Goal: Information Seeking & Learning: Learn about a topic

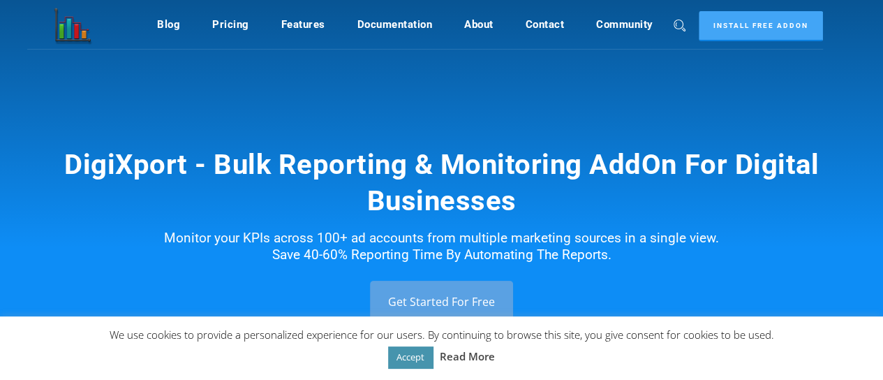
click at [413, 358] on link "Accept" at bounding box center [410, 357] width 45 height 22
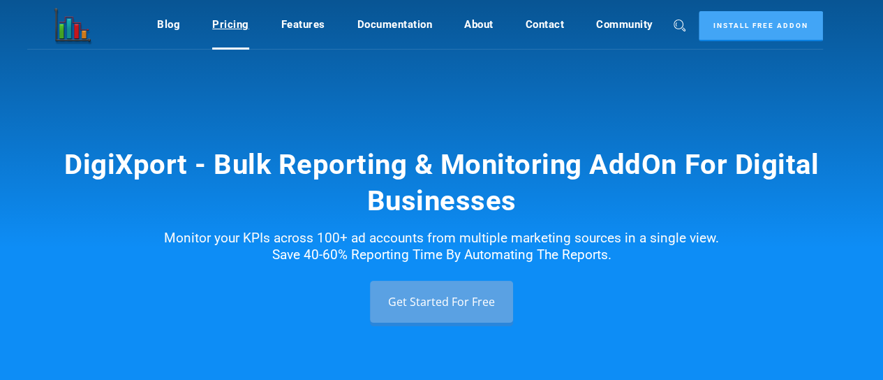
click at [220, 24] on link "Pricing" at bounding box center [230, 24] width 37 height 27
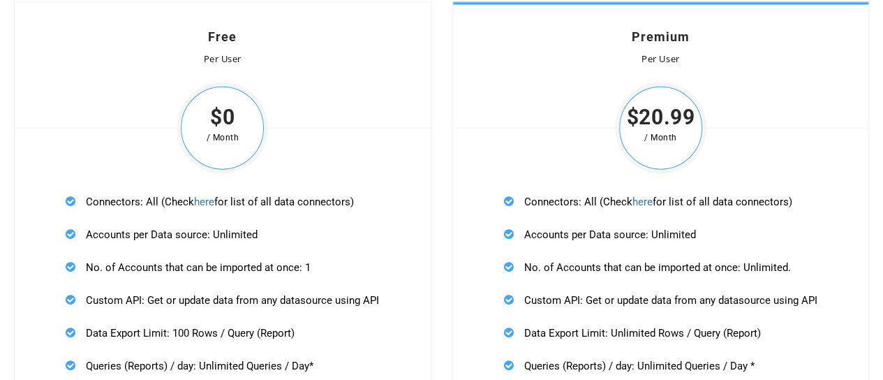
scroll to position [4297, 0]
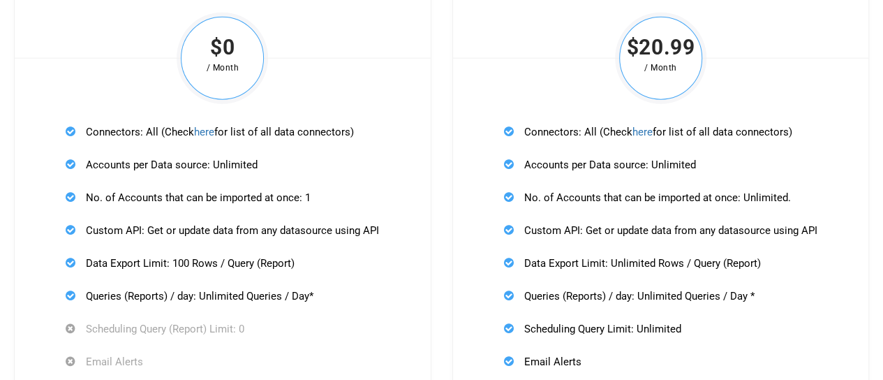
click at [210, 261] on p "Data Export Limit: 100 Rows / Query (Report)" at bounding box center [223, 262] width 314 height 17
click at [374, 272] on div "Connectors: All (Check here for list of all data connectors) Accounts per Data …" at bounding box center [222, 312] width 344 height 409
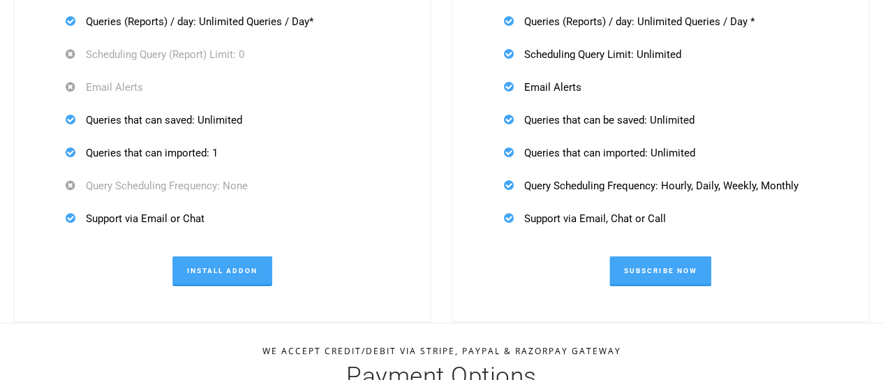
scroll to position [4577, 0]
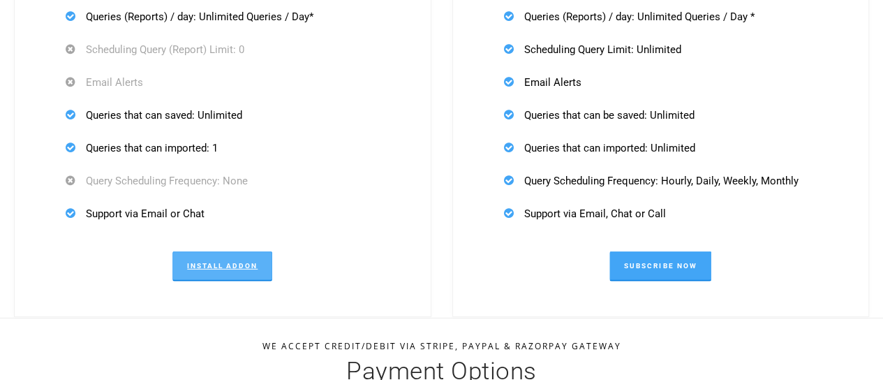
click at [246, 268] on link "Install Addon" at bounding box center [223, 266] width 100 height 30
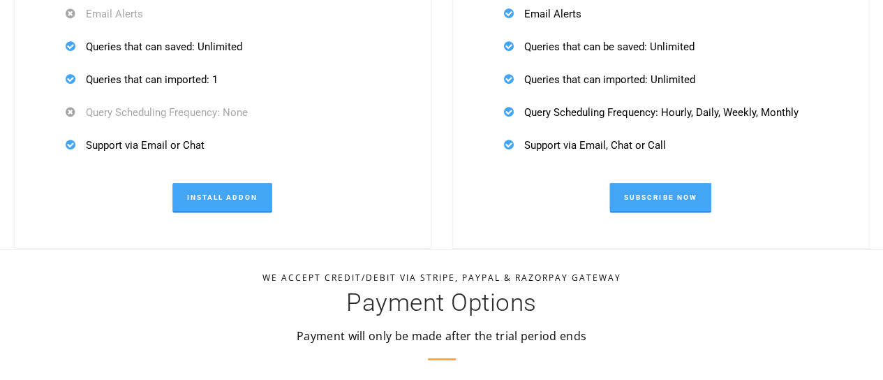
scroll to position [4647, 0]
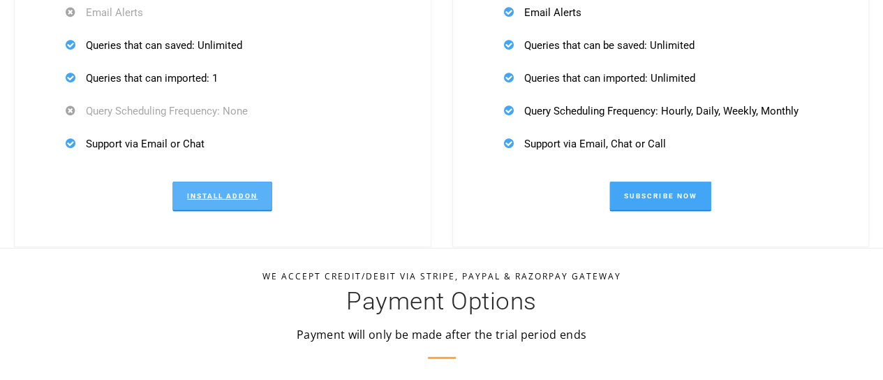
click at [214, 197] on link "Install Addon" at bounding box center [223, 197] width 100 height 30
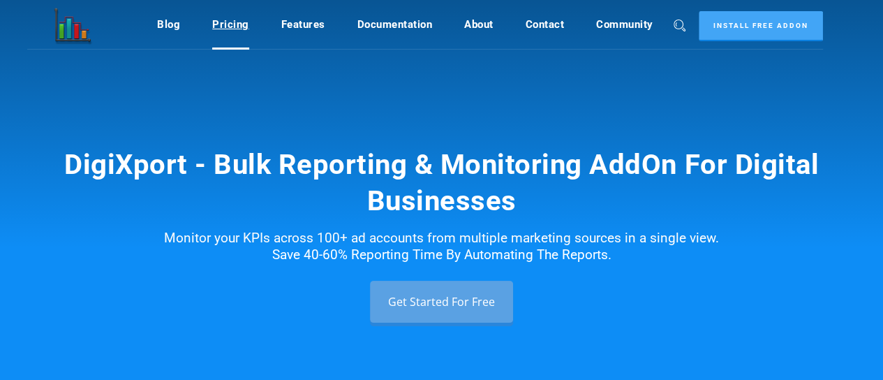
click at [224, 26] on link "Pricing" at bounding box center [230, 24] width 37 height 27
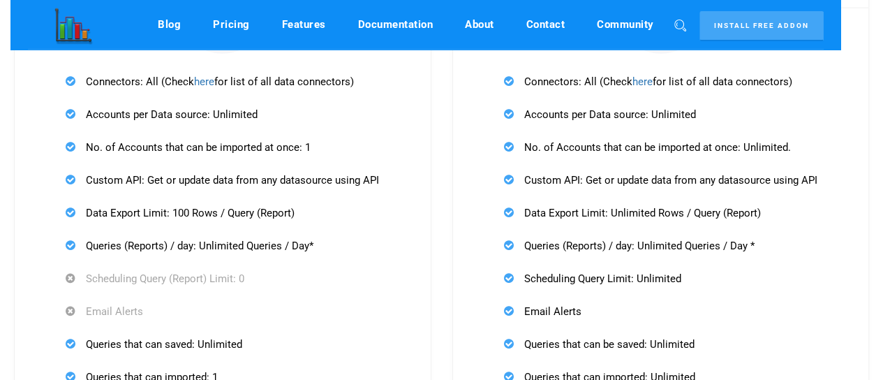
scroll to position [4347, 0]
click at [647, 76] on link "here" at bounding box center [643, 82] width 20 height 13
click at [643, 76] on link "here" at bounding box center [643, 82] width 20 height 13
